Goal: Information Seeking & Learning: Check status

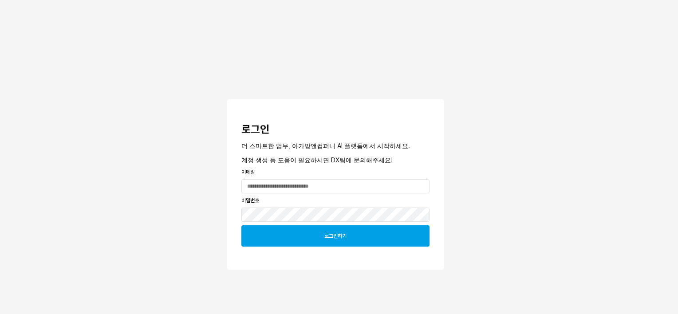
click at [322, 241] on div "로그인하기" at bounding box center [335, 236] width 180 height 20
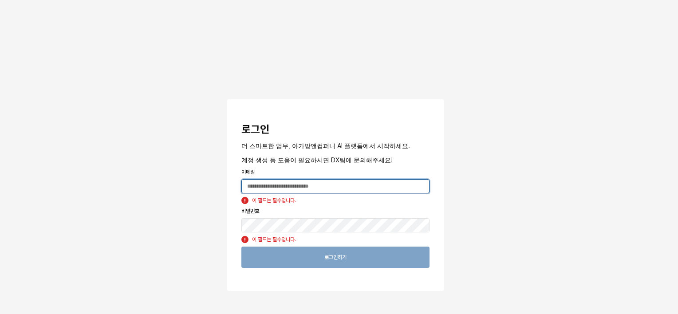
click at [320, 187] on input "앱 프레임" at bounding box center [335, 186] width 187 height 13
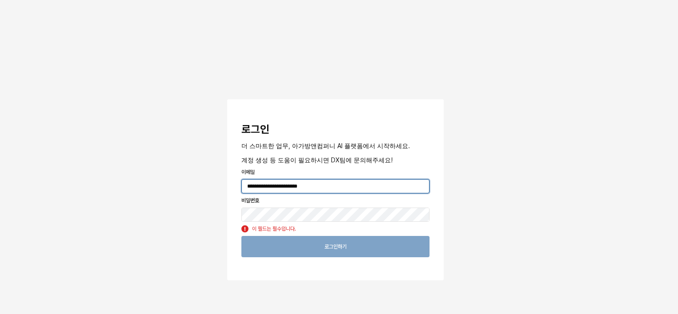
drag, startPoint x: 320, startPoint y: 186, endPoint x: 192, endPoint y: 156, distance: 131.3
click at [192, 156] on div "**********" at bounding box center [339, 167] width 678 height 334
type input "**********"
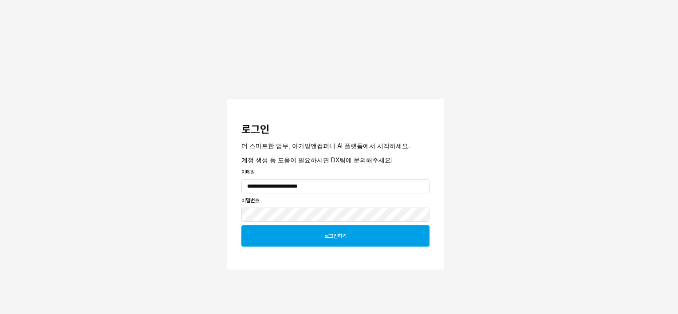
click at [314, 235] on div "로그인하기" at bounding box center [335, 236] width 180 height 20
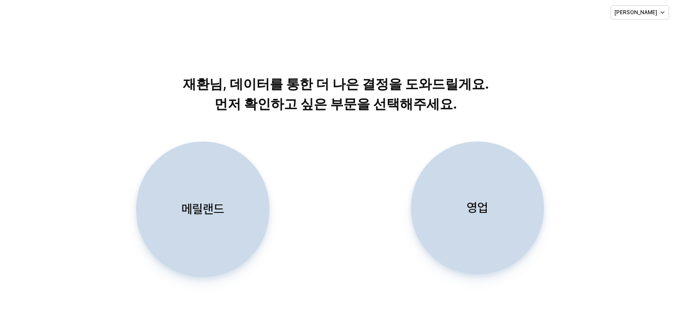
click at [472, 235] on div "영업" at bounding box center [477, 208] width 125 height 132
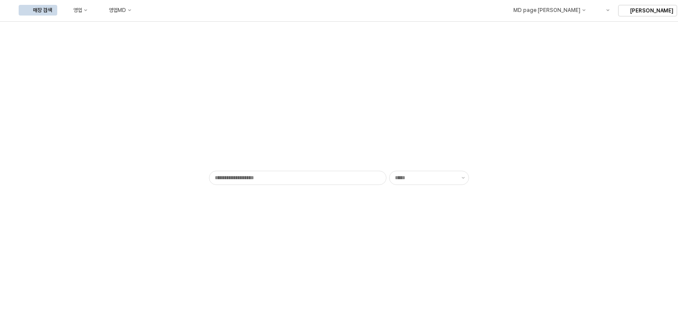
type input "******"
click at [126, 8] on div "영업MD" at bounding box center [117, 10] width 17 height 6
click at [126, 12] on div "영업MD" at bounding box center [117, 10] width 17 height 6
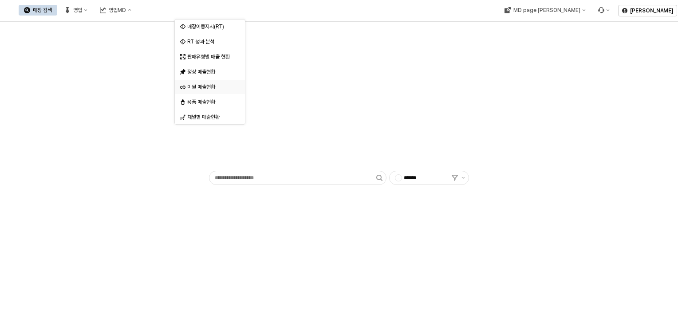
click at [208, 86] on div "이월 매출현황" at bounding box center [210, 86] width 47 height 7
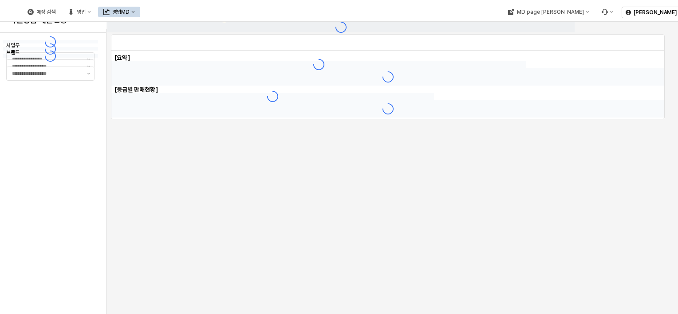
type input "******"
type input "***"
type input "**********"
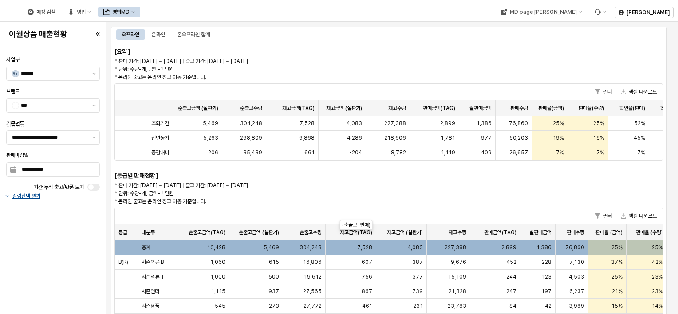
scroll to position [44, 0]
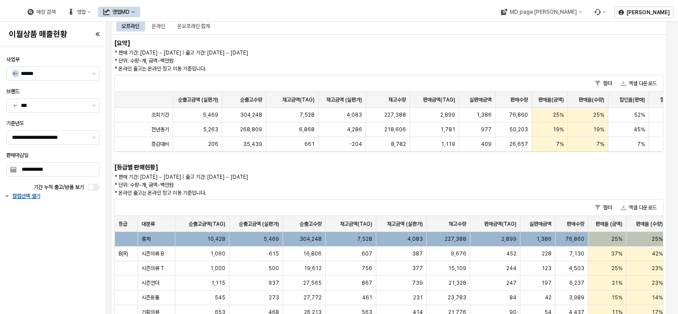
click at [318, 241] on span "304,248" at bounding box center [311, 239] width 22 height 7
click at [304, 239] on span "304,248" at bounding box center [311, 239] width 22 height 7
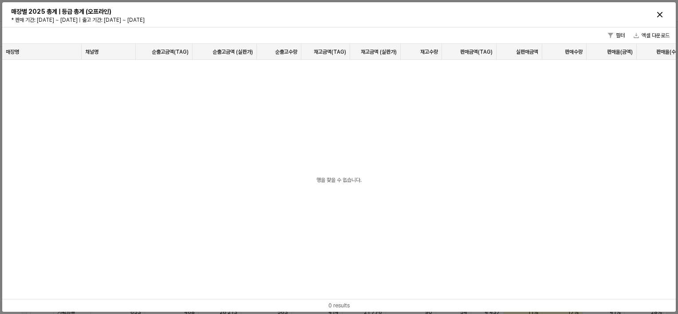
scroll to position [0, 0]
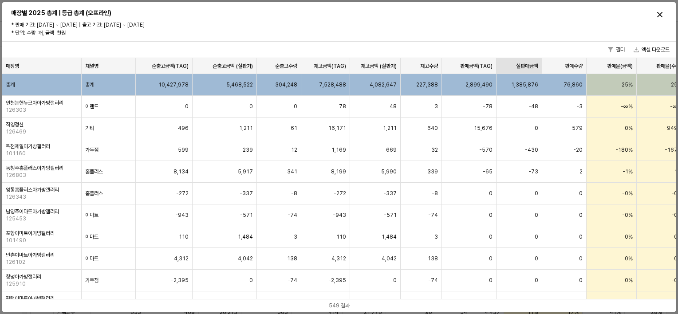
click at [531, 63] on div "실판매금액 실판매금액" at bounding box center [520, 66] width 46 height 16
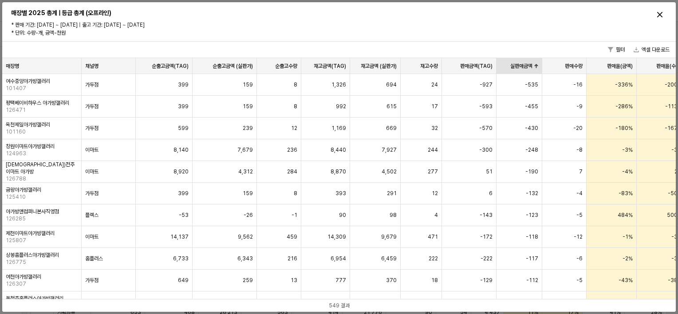
click at [532, 64] on div "실판매금액 실판매금액" at bounding box center [520, 66] width 46 height 16
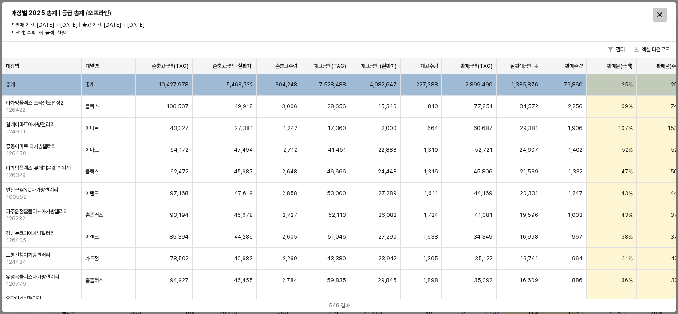
click at [659, 11] on div "닫다" at bounding box center [659, 14] width 13 height 13
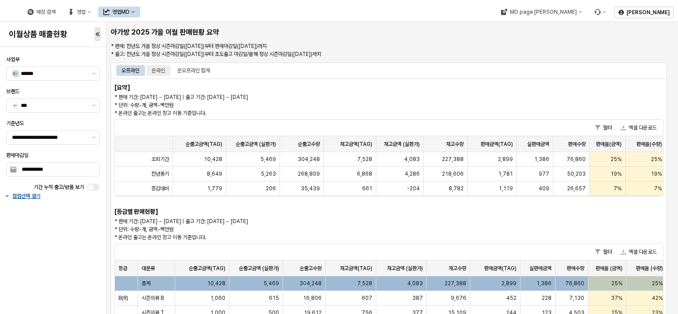
click at [162, 73] on div "온라인" at bounding box center [158, 70] width 13 height 11
click at [124, 73] on div "오프라인" at bounding box center [131, 70] width 18 height 11
click at [128, 75] on div "오프라인" at bounding box center [131, 70] width 18 height 11
click at [158, 285] on div "총계" at bounding box center [156, 283] width 37 height 15
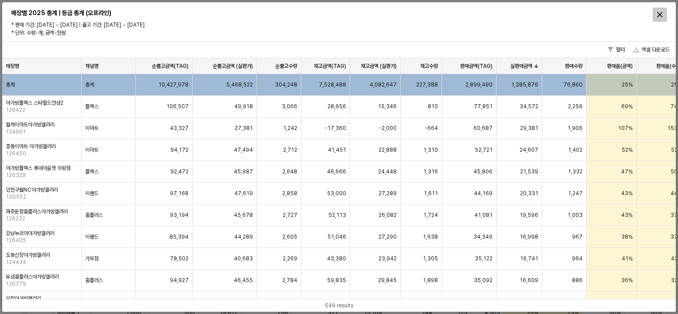
click at [657, 14] on icon "닫다" at bounding box center [659, 14] width 5 height 5
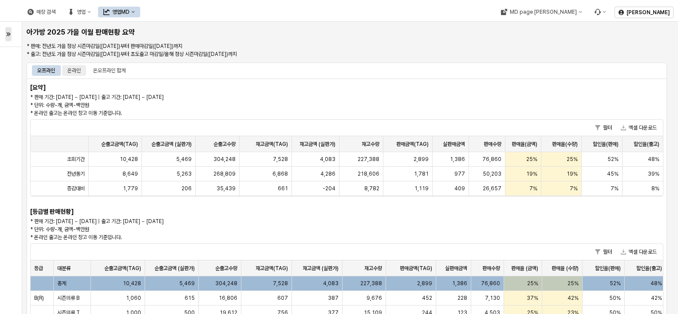
click at [73, 67] on div "온라인" at bounding box center [73, 70] width 13 height 11
click at [78, 70] on div "온라인" at bounding box center [73, 70] width 13 height 11
drag, startPoint x: 69, startPoint y: 270, endPoint x: 67, endPoint y: 281, distance: 11.2
click at [67, 281] on div "총계" at bounding box center [72, 283] width 37 height 15
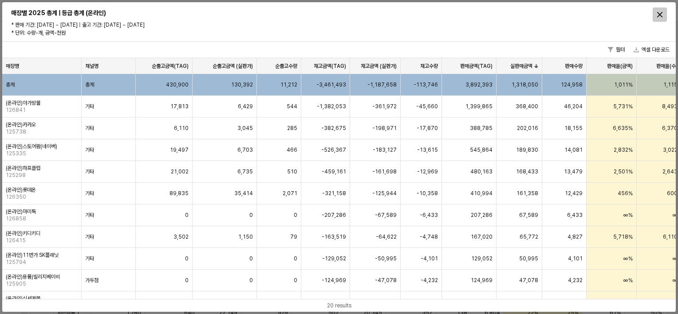
click at [661, 14] on icon "닫다" at bounding box center [659, 14] width 5 height 5
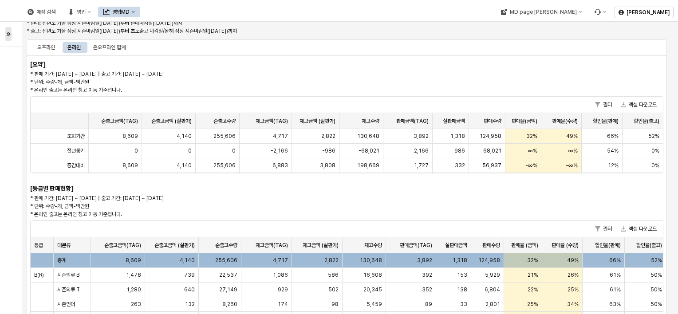
scroll to position [44, 0]
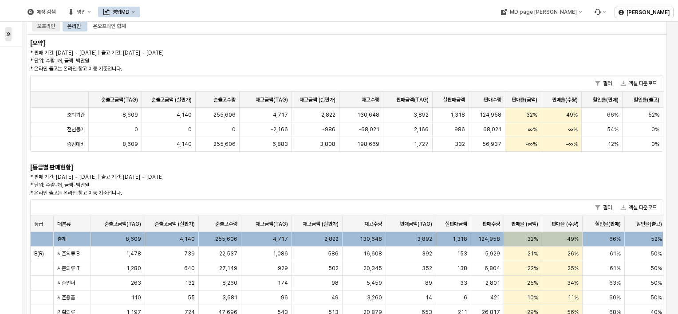
click at [39, 27] on div "오프라인" at bounding box center [46, 26] width 18 height 11
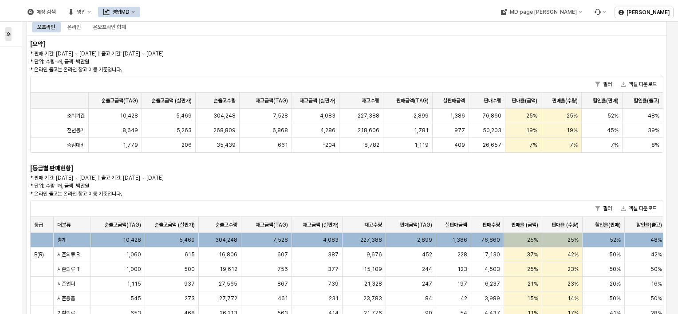
click at [5, 35] on button "button" at bounding box center [8, 34] width 6 height 14
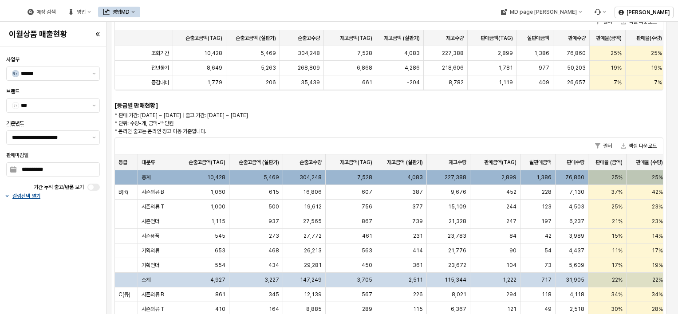
scroll to position [32, 0]
